Goal: Transaction & Acquisition: Purchase product/service

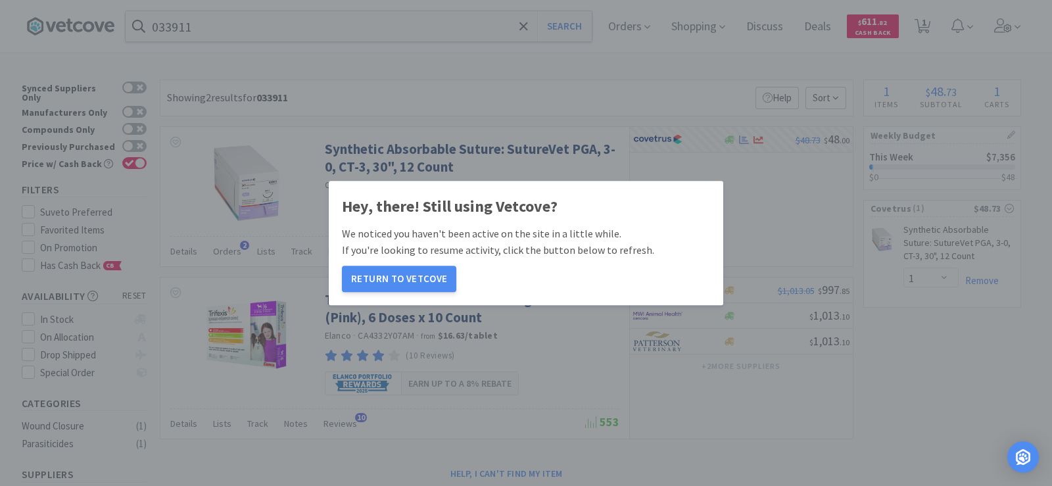
select select "1"
click at [433, 279] on button "Return to Vetcove" at bounding box center [399, 279] width 114 height 26
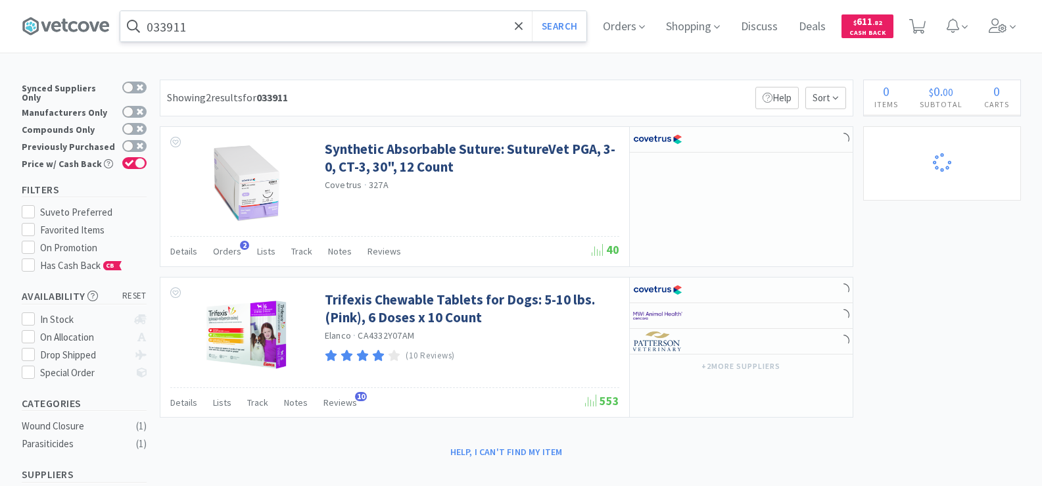
click at [308, 25] on input "033911" at bounding box center [353, 26] width 466 height 30
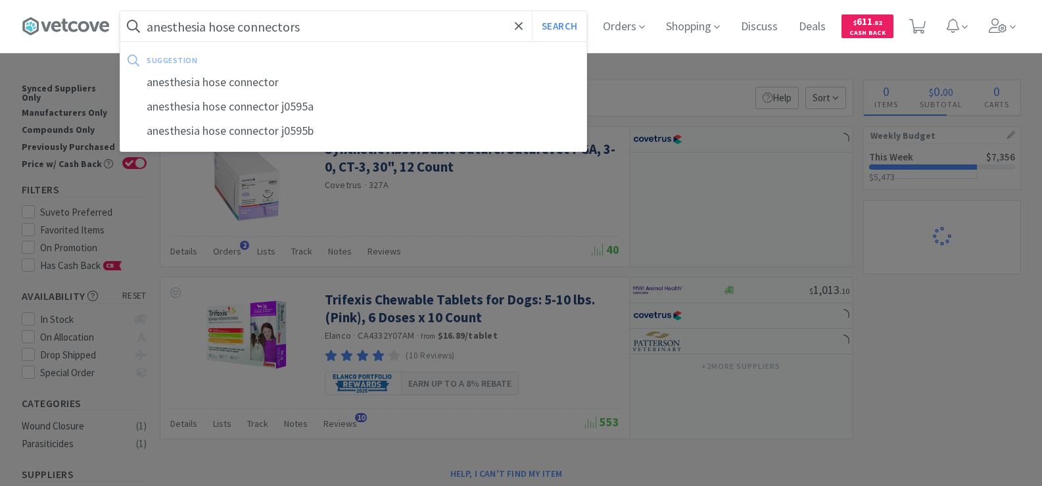
type input "anesthesia hose connectors"
click at [532, 11] on button "Search" at bounding box center [559, 26] width 55 height 30
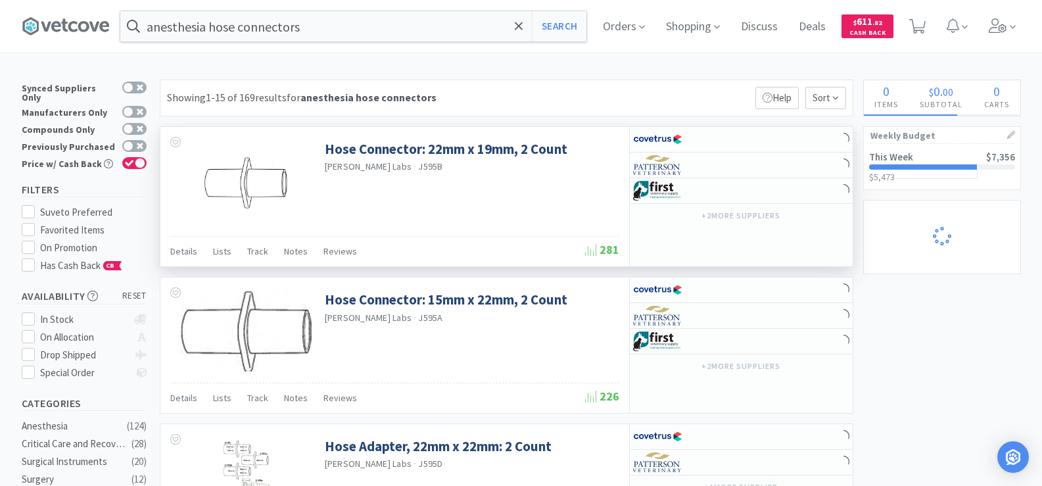
select select "1"
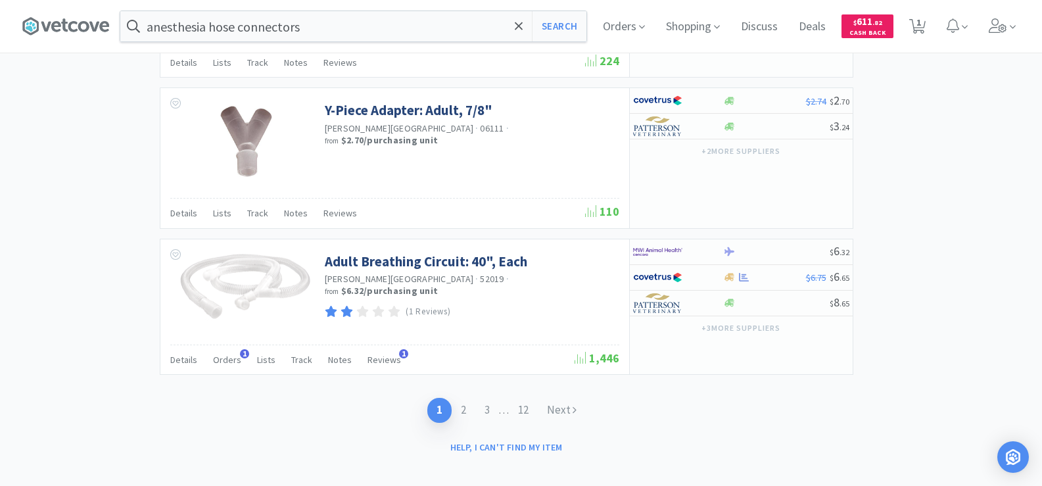
scroll to position [1990, 0]
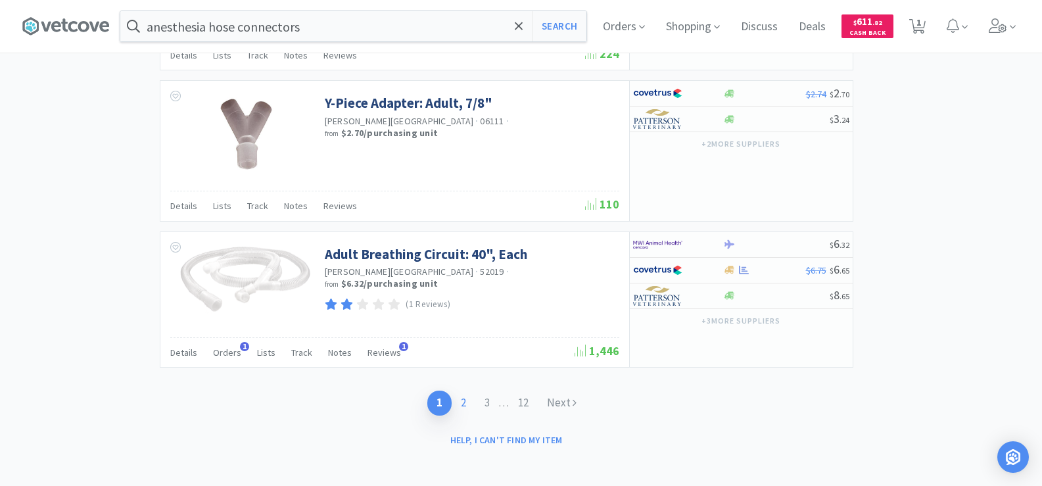
click at [463, 400] on link "2" at bounding box center [464, 403] width 24 height 24
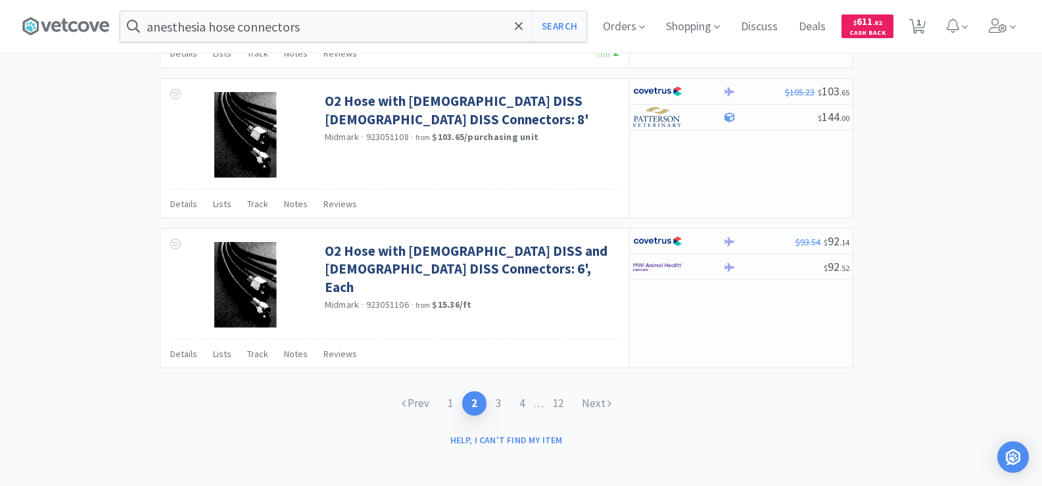
scroll to position [2002, 0]
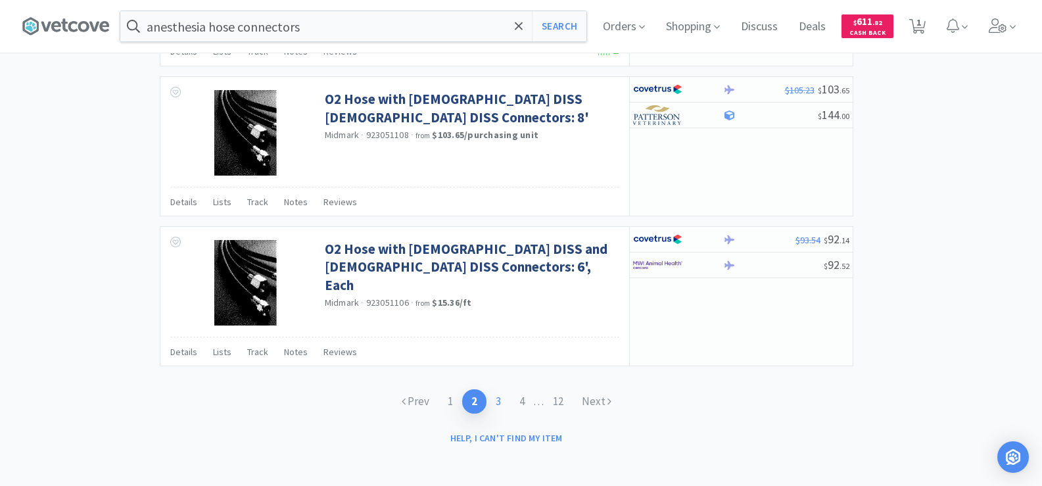
click at [500, 395] on link "3" at bounding box center [499, 401] width 24 height 24
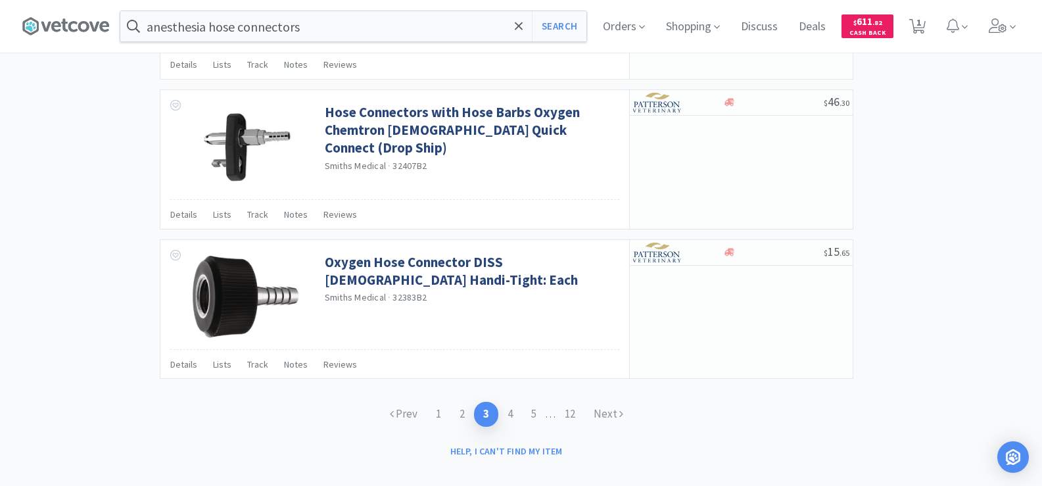
scroll to position [1993, 0]
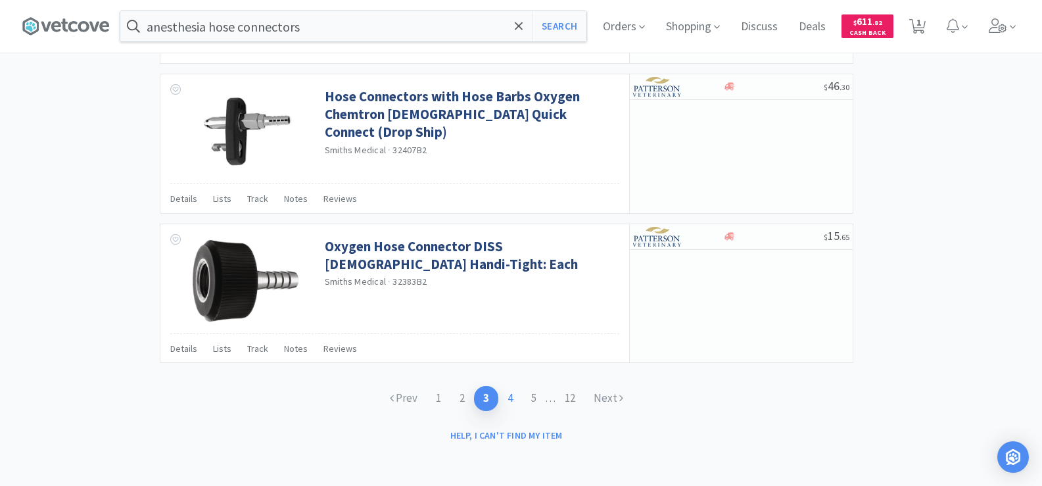
click at [511, 398] on link "4" at bounding box center [510, 398] width 24 height 24
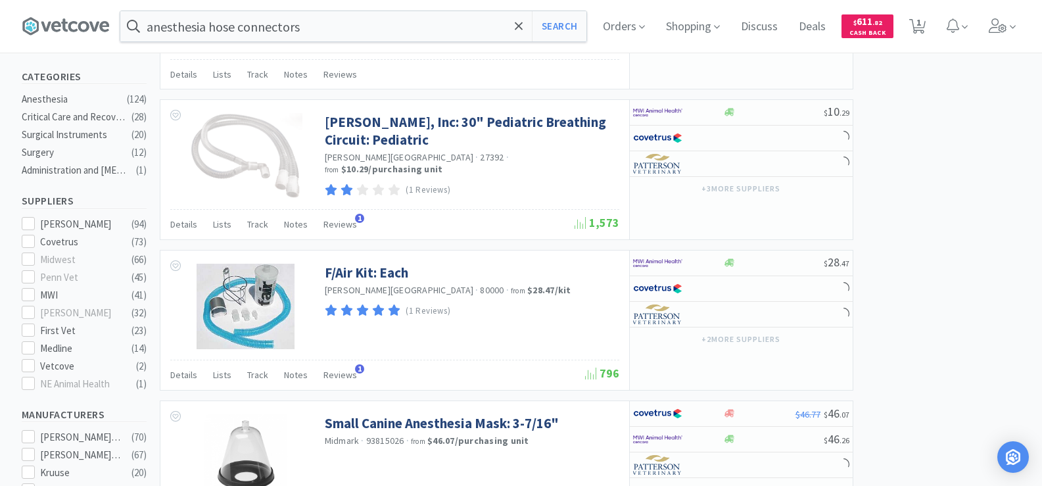
scroll to position [329, 0]
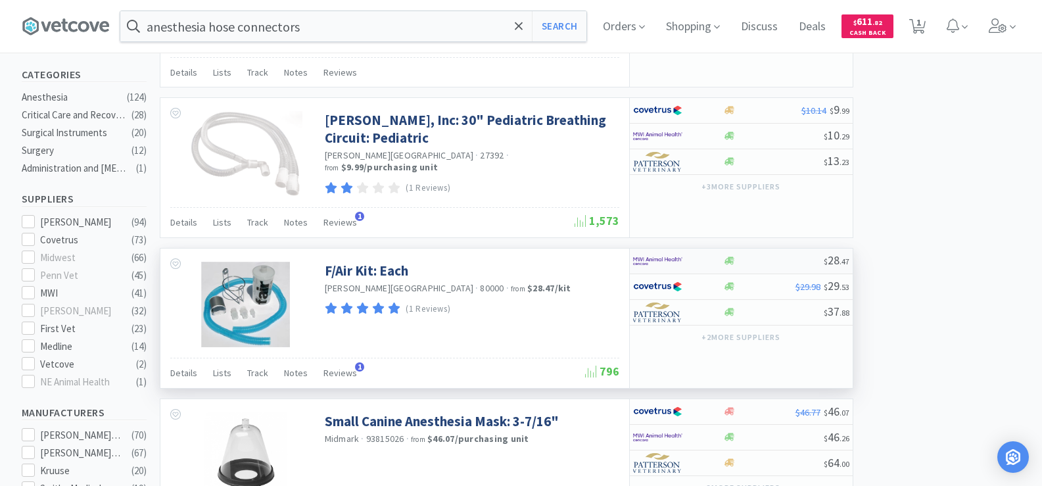
click at [663, 258] on img at bounding box center [657, 261] width 49 height 20
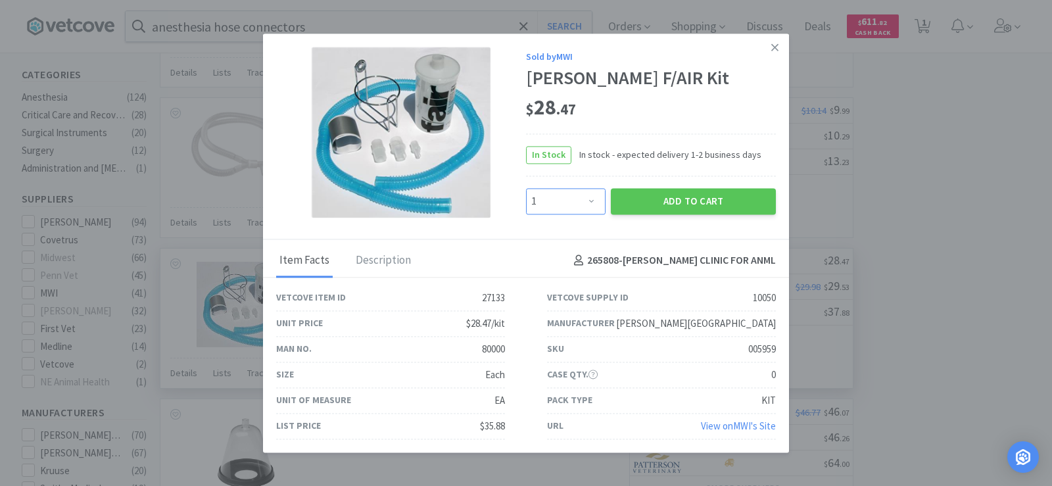
click at [590, 213] on select "Enter Quantity 1 2 3 4 5 6 7 8 9 10 11 12 13 14 15 16 17 18 19 20 Enter Quantity" at bounding box center [566, 201] width 80 height 26
select select "2"
click at [526, 199] on select "Enter Quantity 1 2 3 4 5 6 7 8 9 10 11 12 13 14 15 16 17 18 19 20 Enter Quantity" at bounding box center [566, 201] width 80 height 26
click at [694, 210] on button "Add to Cart" at bounding box center [693, 201] width 165 height 26
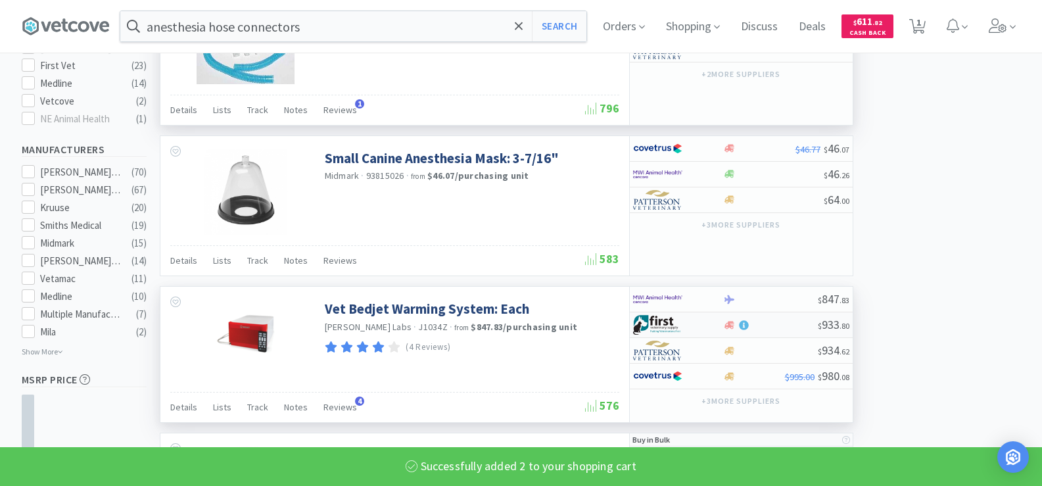
select select "2"
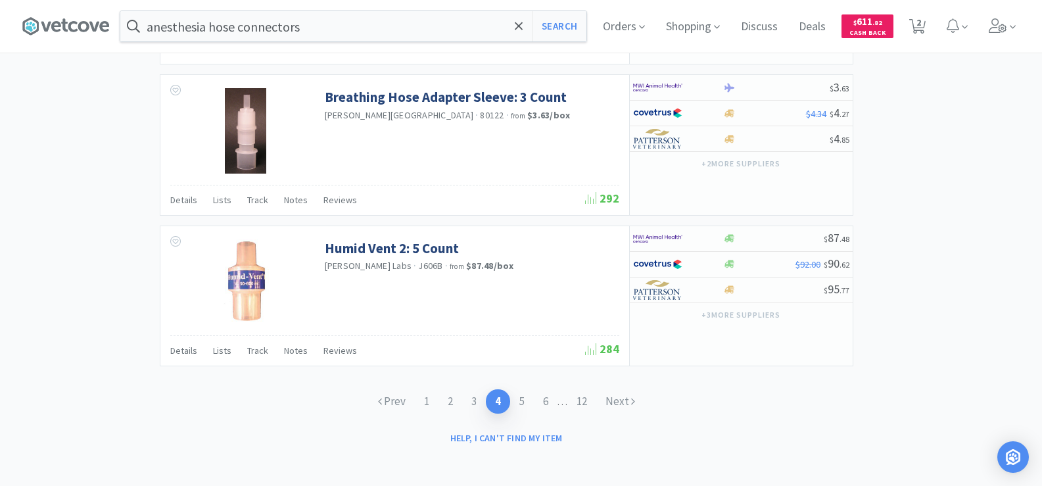
scroll to position [2065, 0]
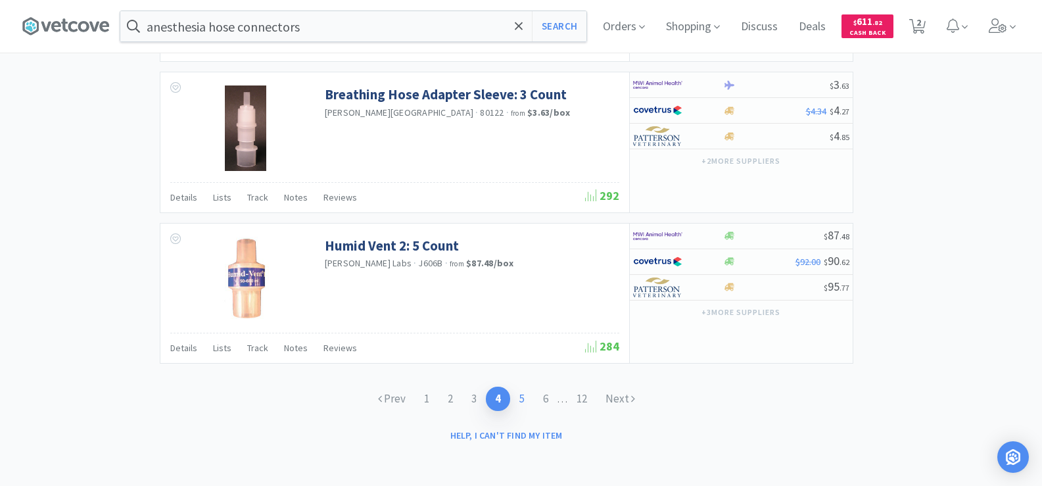
click at [521, 398] on link "5" at bounding box center [522, 399] width 24 height 24
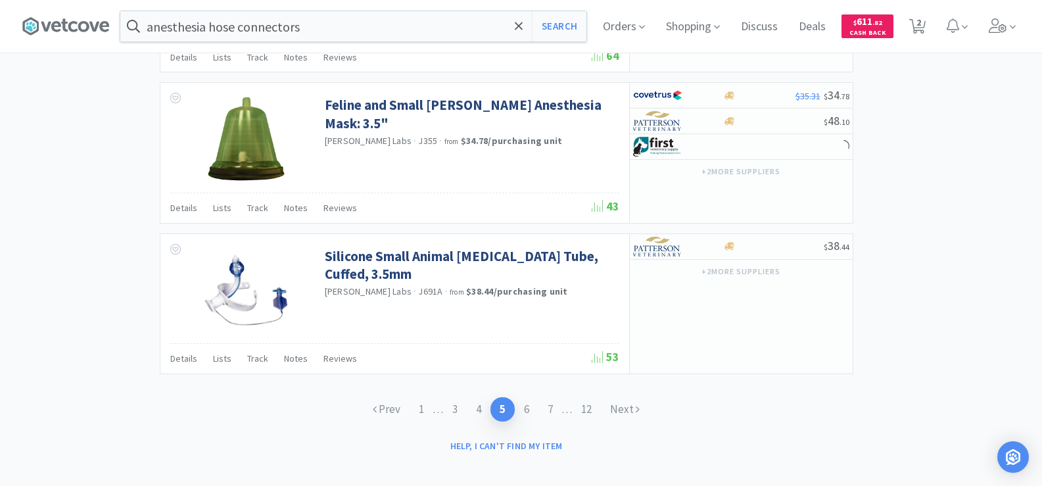
scroll to position [1990, 0]
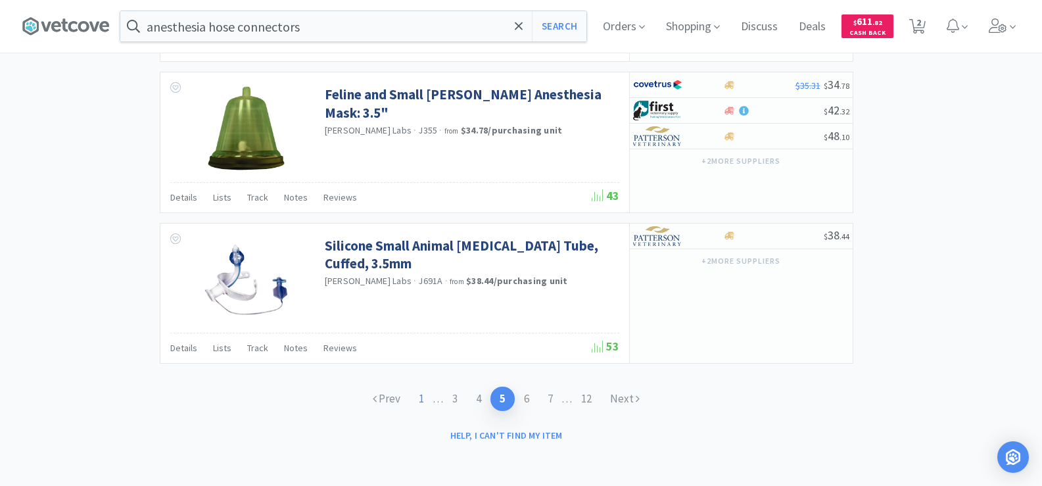
click at [420, 405] on link "1" at bounding box center [422, 399] width 24 height 24
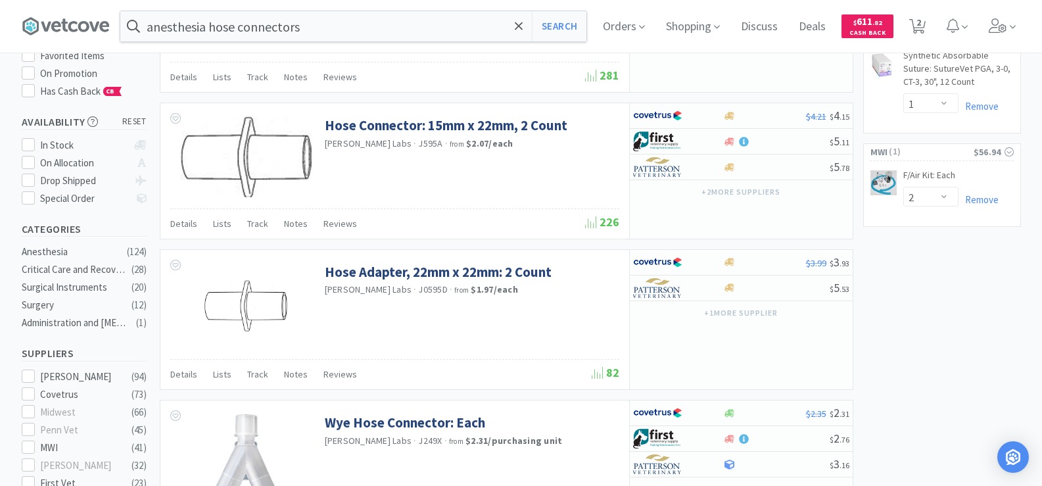
scroll to position [197, 0]
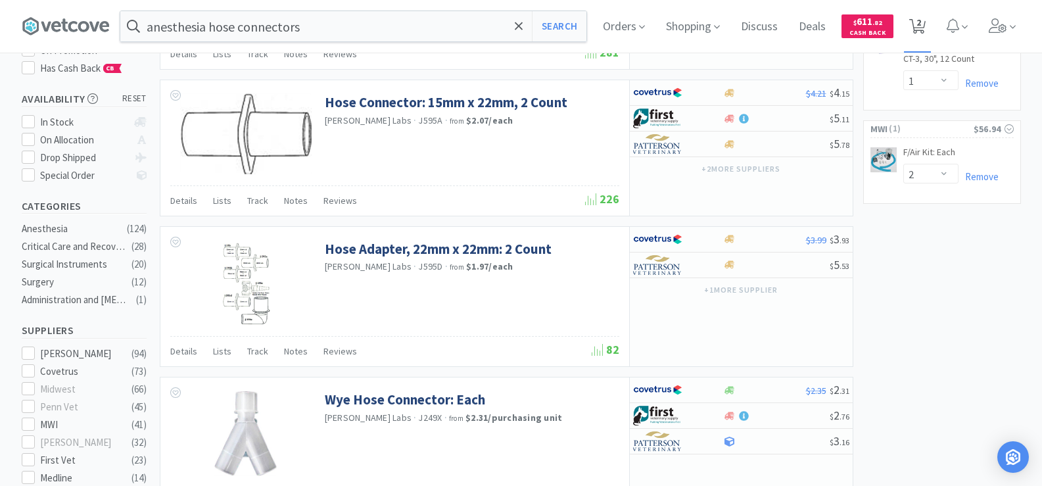
click at [921, 24] on span "2" at bounding box center [919, 22] width 5 height 53
select select "1"
select select "2"
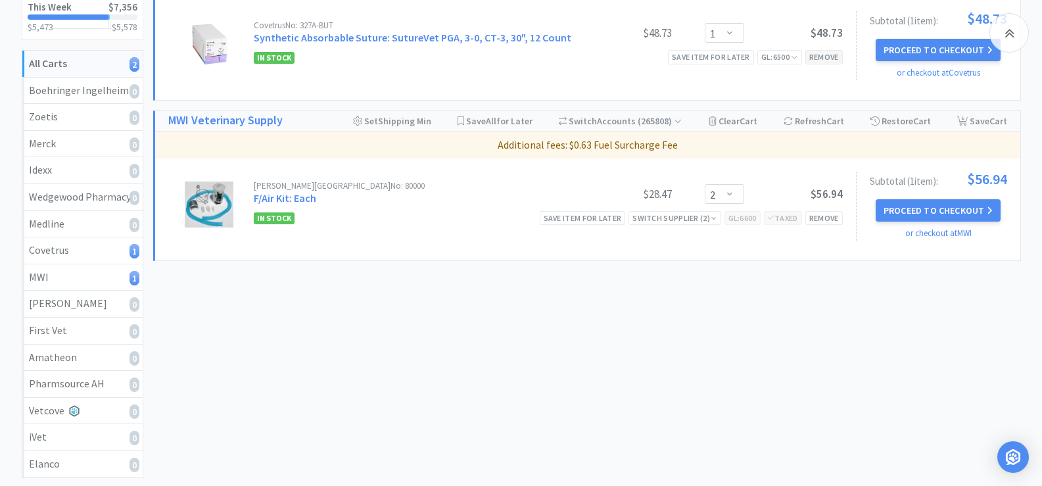
scroll to position [197, 0]
click at [295, 200] on link "F/Air Kit: Each" at bounding box center [285, 196] width 62 height 13
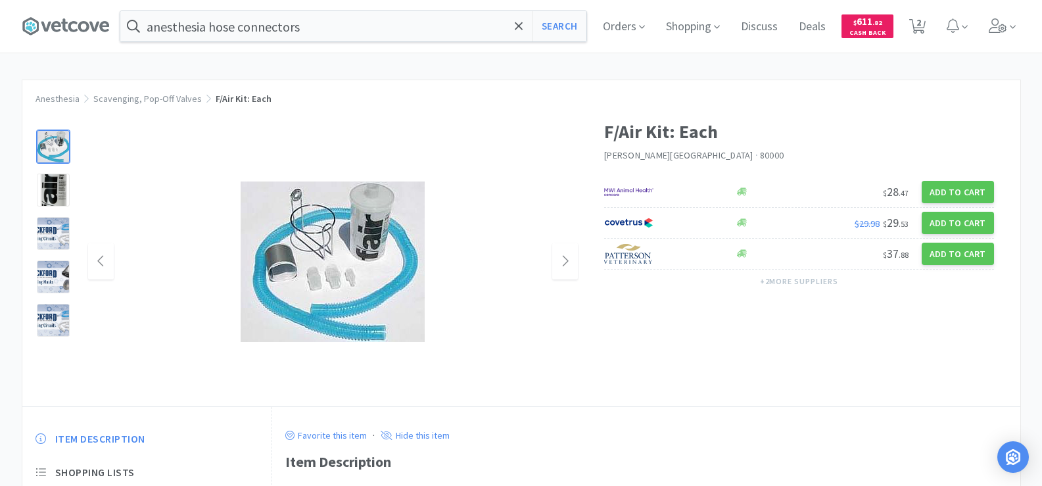
click at [313, 296] on img at bounding box center [333, 261] width 184 height 160
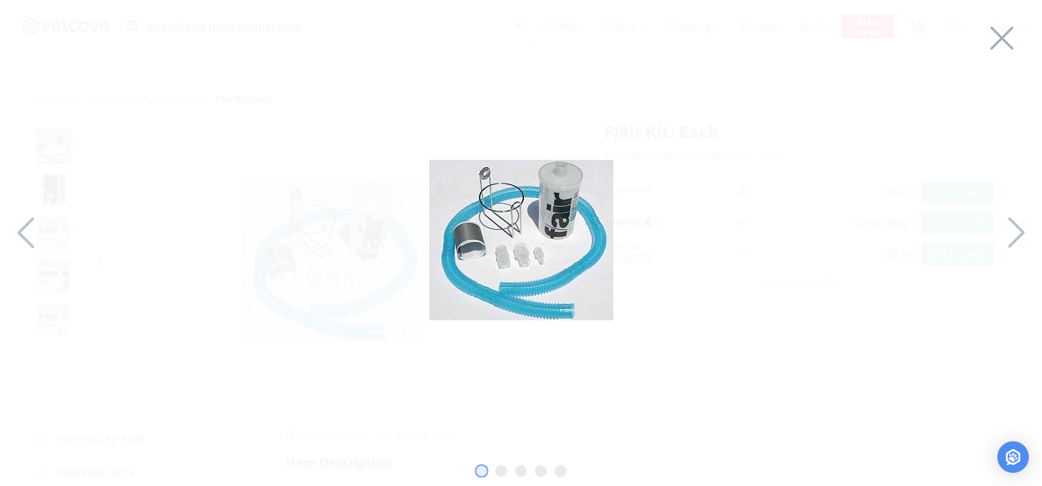
click at [313, 295] on div at bounding box center [521, 239] width 1042 height 453
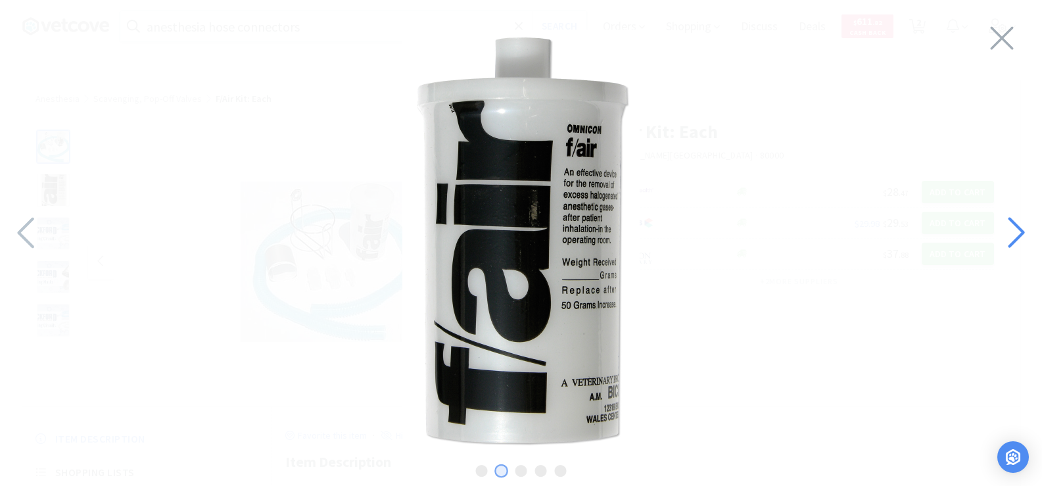
click at [1017, 245] on icon at bounding box center [1015, 232] width 28 height 45
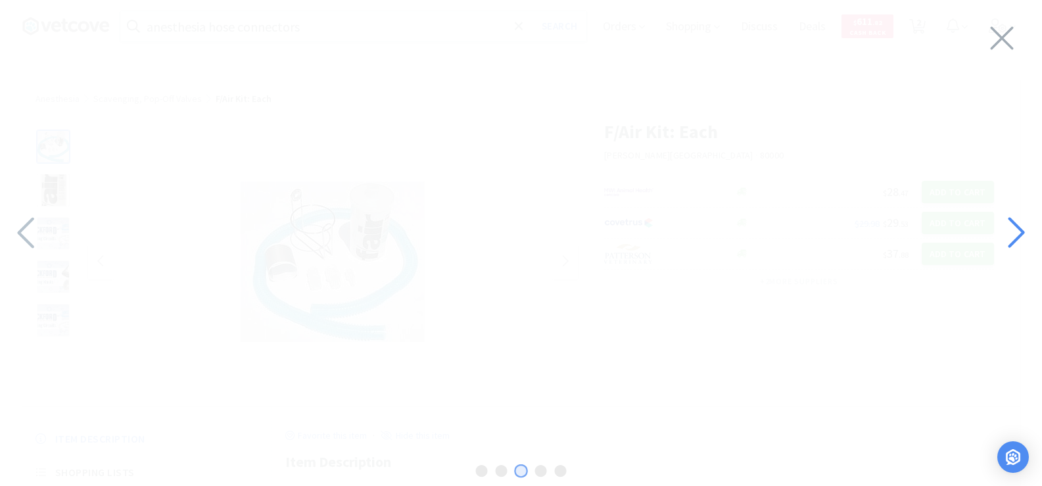
click at [1017, 245] on icon at bounding box center [1015, 232] width 28 height 45
click at [25, 238] on icon at bounding box center [25, 232] width 16 height 31
click at [1015, 34] on icon at bounding box center [1002, 38] width 28 height 37
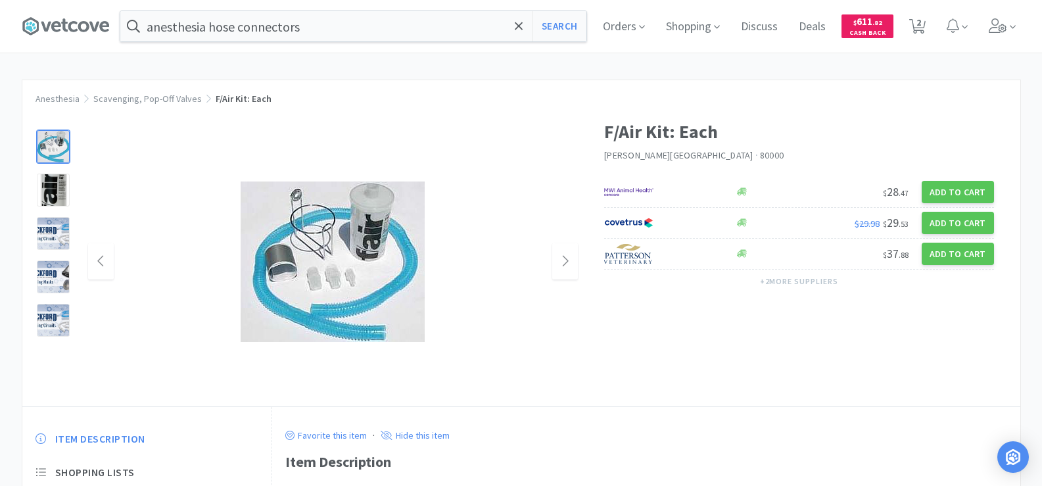
click at [260, 262] on img at bounding box center [333, 261] width 184 height 160
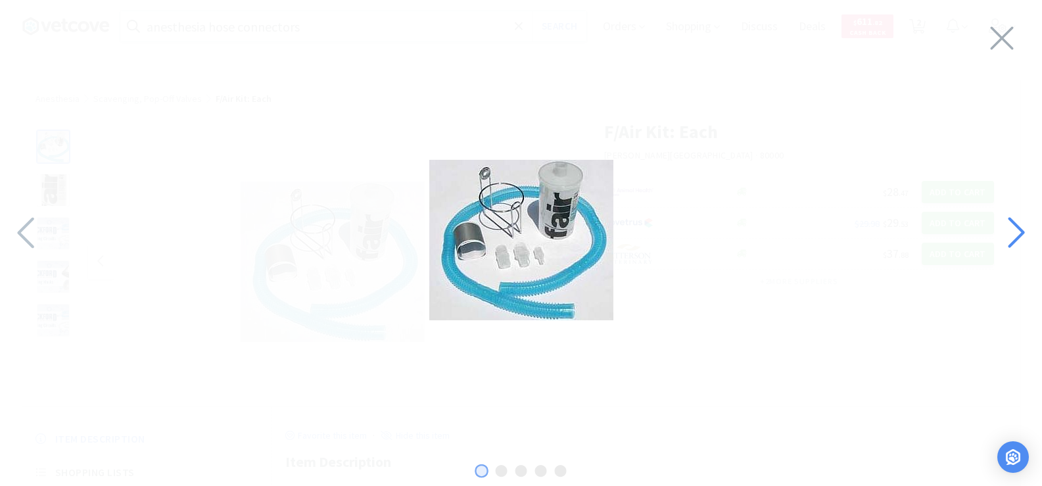
click at [1022, 228] on icon at bounding box center [1015, 232] width 28 height 45
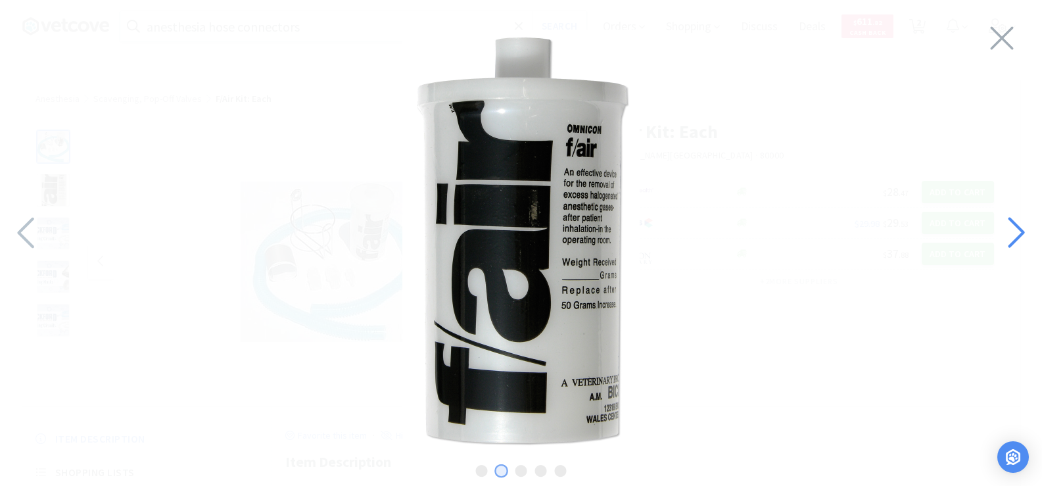
click at [1022, 228] on icon at bounding box center [1015, 232] width 28 height 45
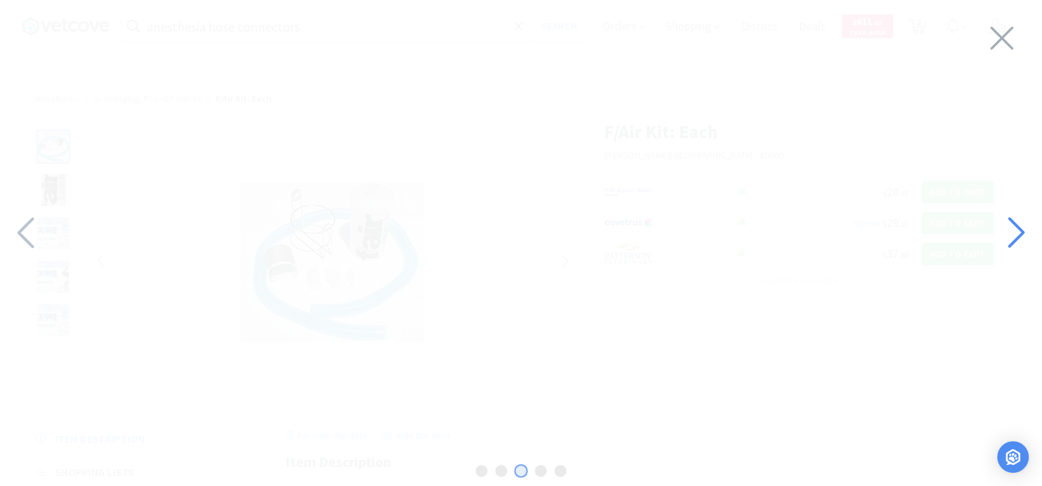
click at [1027, 245] on icon at bounding box center [1015, 232] width 28 height 45
click at [1010, 48] on icon at bounding box center [1002, 38] width 28 height 37
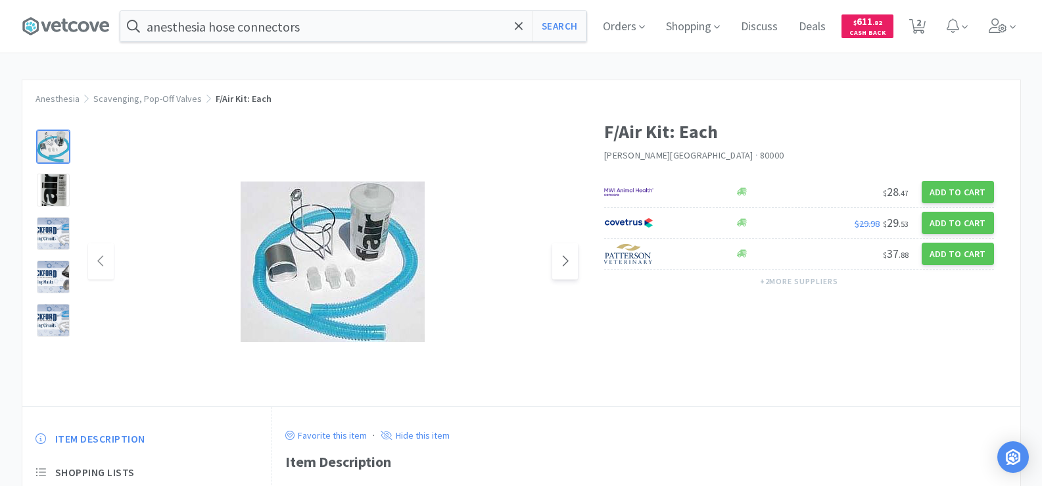
click at [560, 258] on span at bounding box center [565, 261] width 26 height 36
click at [553, 262] on span at bounding box center [565, 261] width 26 height 36
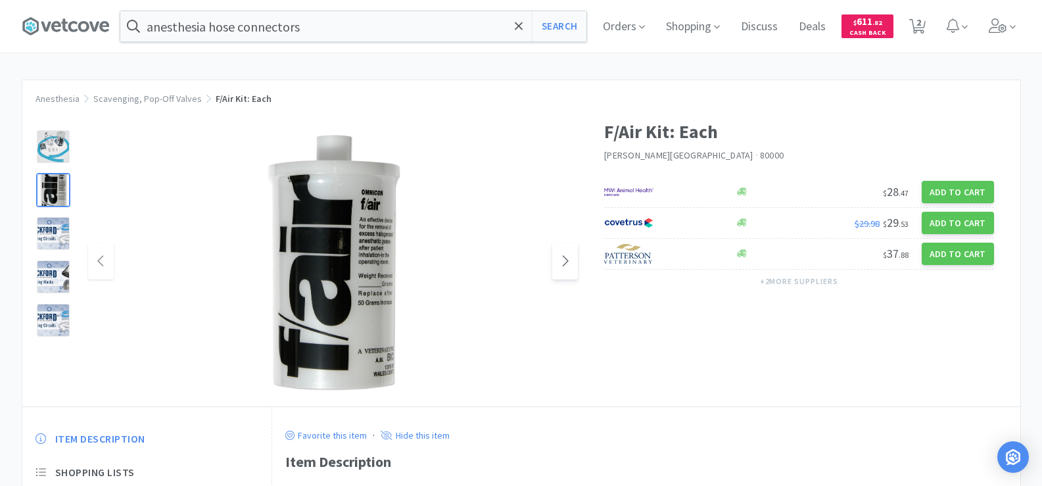
click at [553, 262] on span at bounding box center [565, 261] width 26 height 36
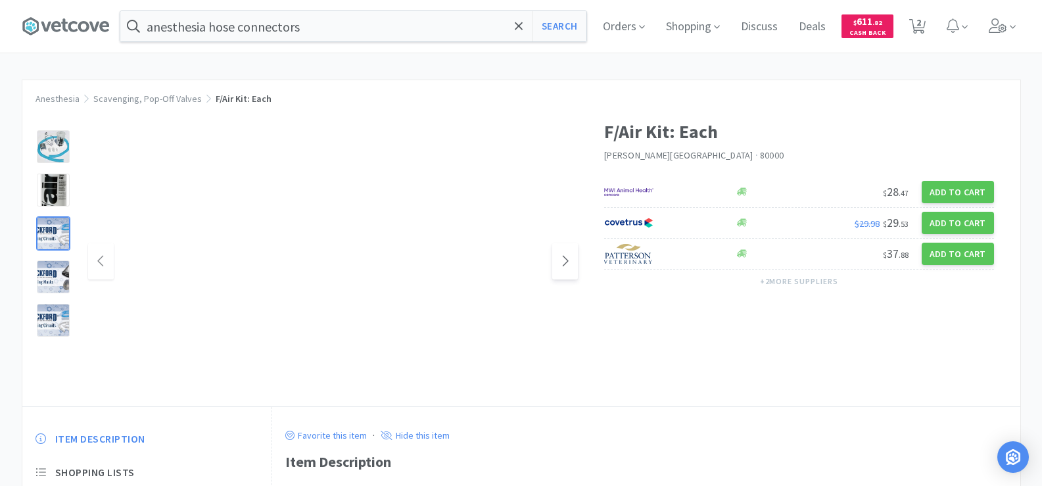
click at [553, 262] on span at bounding box center [565, 261] width 26 height 36
